Goal: Task Accomplishment & Management: Manage account settings

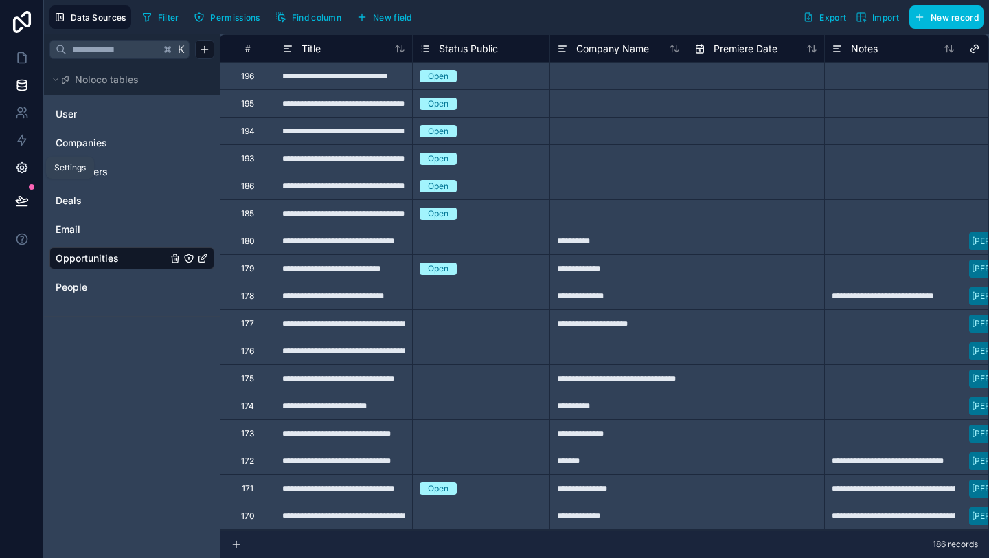
click at [19, 166] on icon at bounding box center [22, 168] width 14 height 14
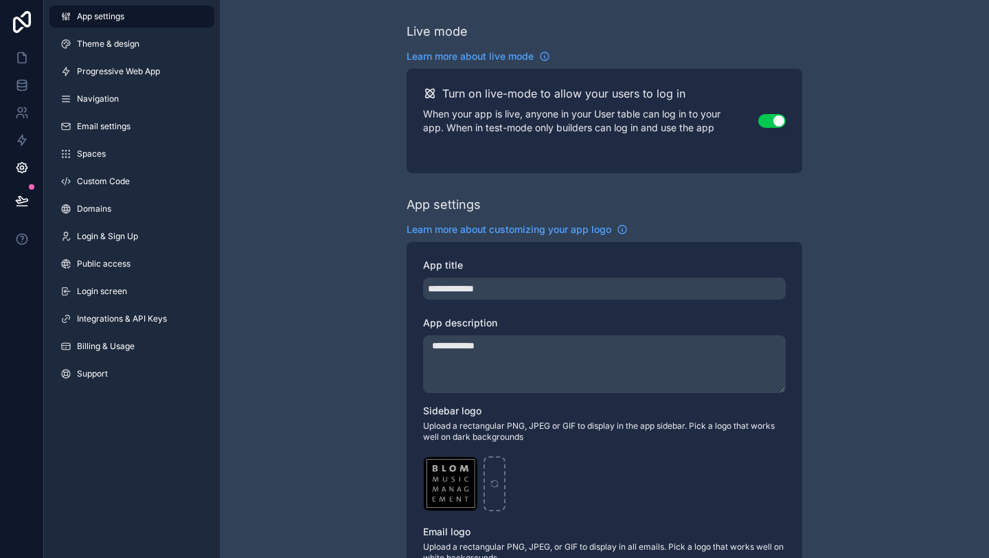
click at [122, 330] on div "App settings Theme & design Progressive Web App Navigation Email settings Space…" at bounding box center [132, 198] width 176 height 396
click at [122, 324] on link "Integrations & API Keys" at bounding box center [131, 319] width 165 height 22
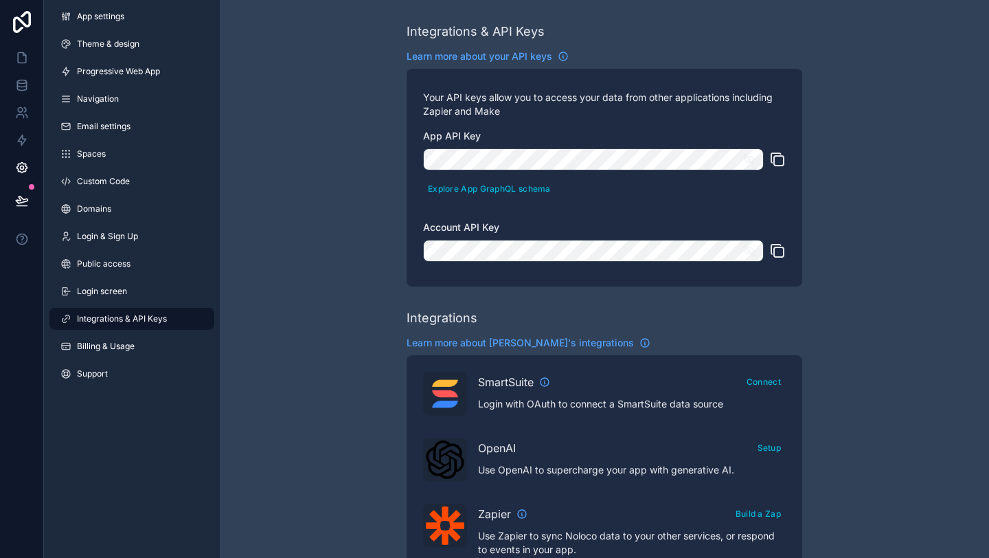
click at [778, 249] on icon "scrollable content" at bounding box center [777, 251] width 16 height 16
click at [777, 161] on icon "scrollable content" at bounding box center [777, 159] width 16 height 16
click at [779, 253] on icon "scrollable content" at bounding box center [777, 251] width 16 height 16
click at [779, 161] on icon "scrollable content" at bounding box center [777, 159] width 16 height 16
click at [752, 161] on icon "scrollable content" at bounding box center [750, 159] width 10 height 6
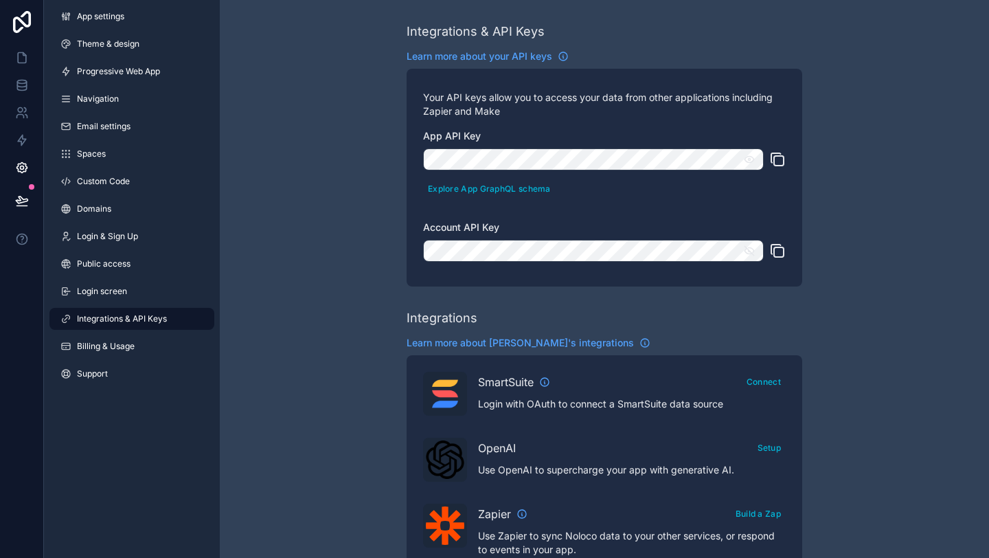
click at [748, 250] on icon "scrollable content" at bounding box center [750, 251] width 10 height 10
click at [780, 161] on icon "scrollable content" at bounding box center [777, 159] width 16 height 16
click at [774, 162] on icon "scrollable content" at bounding box center [779, 161] width 10 height 10
click at [774, 156] on icon "scrollable content" at bounding box center [779, 161] width 10 height 10
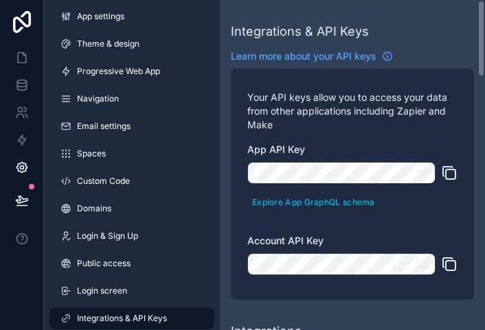
click at [444, 175] on icon "scrollable content" at bounding box center [449, 173] width 16 height 16
